Goal: Task Accomplishment & Management: Manage account settings

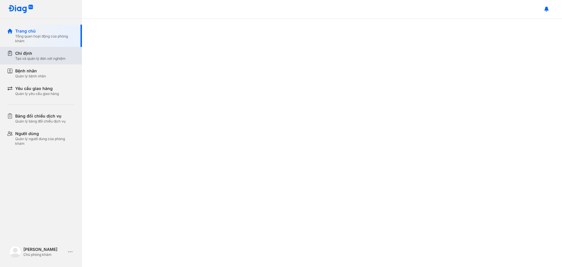
click at [29, 56] on div "Chỉ định" at bounding box center [40, 53] width 50 height 6
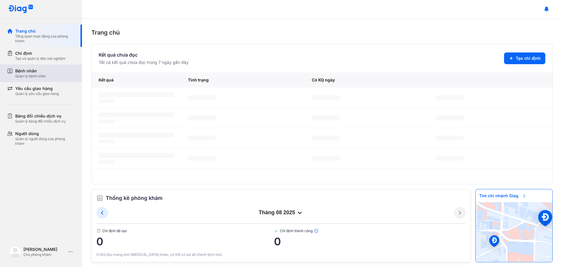
click at [42, 75] on div "Quản lý bệnh nhân" at bounding box center [30, 76] width 31 height 5
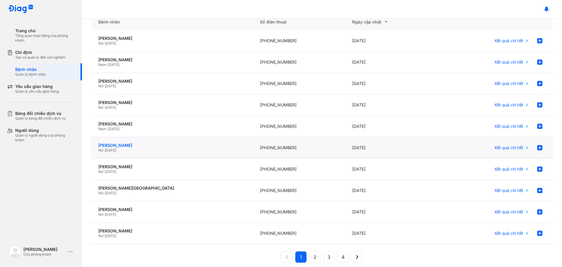
scroll to position [59, 0]
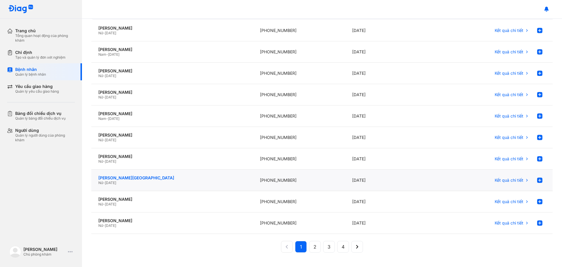
click at [110, 178] on div "Vũ Thanh Giang" at bounding box center [172, 177] width 148 height 5
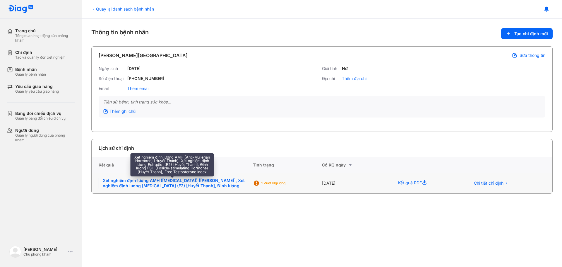
click at [202, 182] on div "Xét nghiệm định lượng AMH (Anti-Müllerian Hormone) [Huyết Thanh], Xét nghiệm đị…" at bounding box center [172, 183] width 147 height 11
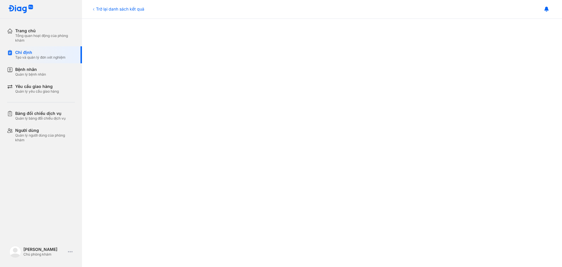
scroll to position [297, 0]
